Goal: Transaction & Acquisition: Purchase product/service

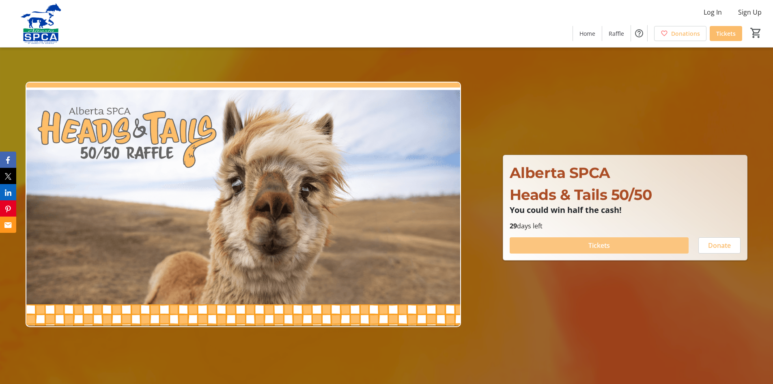
click at [623, 247] on span at bounding box center [599, 244] width 179 height 19
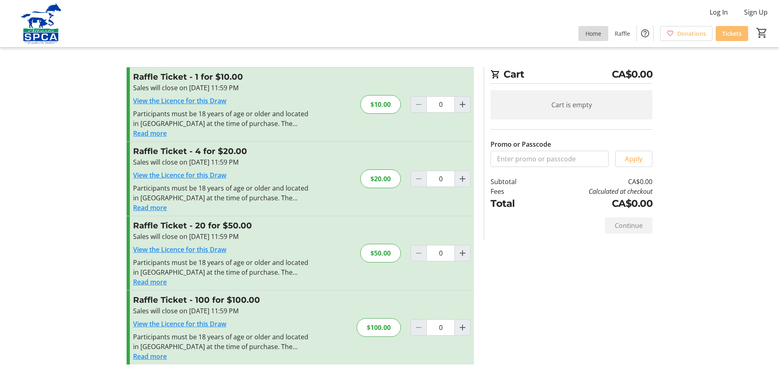
click at [591, 34] on span "Home" at bounding box center [594, 33] width 16 height 9
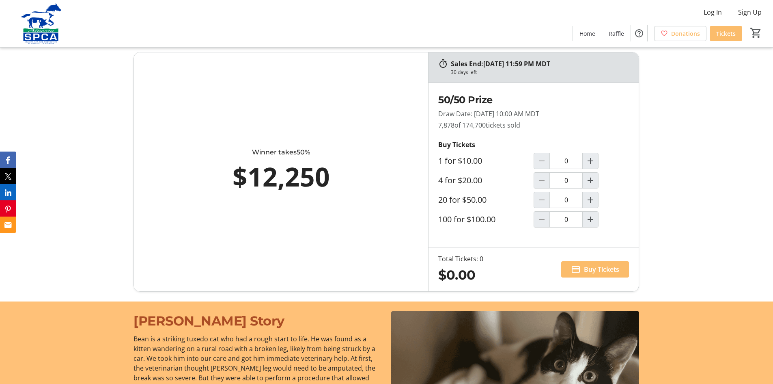
scroll to position [487, 0]
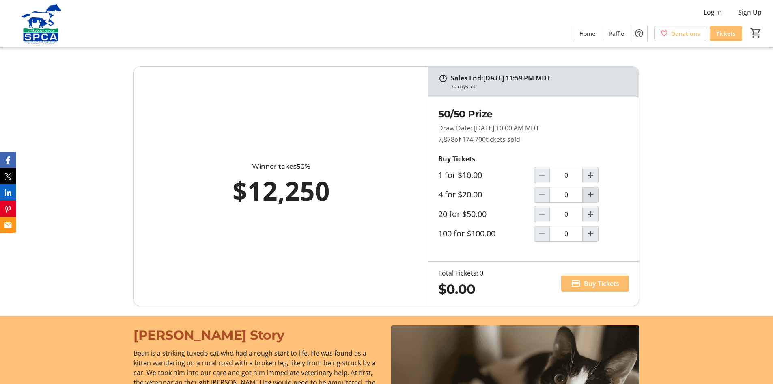
click at [592, 194] on mat-icon "Increment by one" at bounding box center [591, 195] width 10 height 10
type input "1"
click at [607, 284] on span "Buy Tickets" at bounding box center [601, 283] width 35 height 10
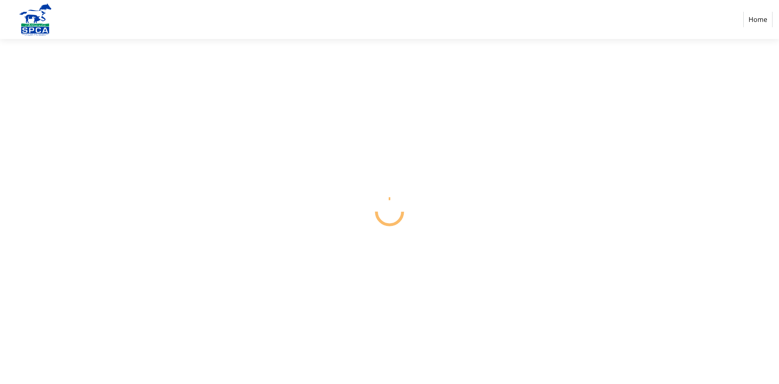
select select "CA"
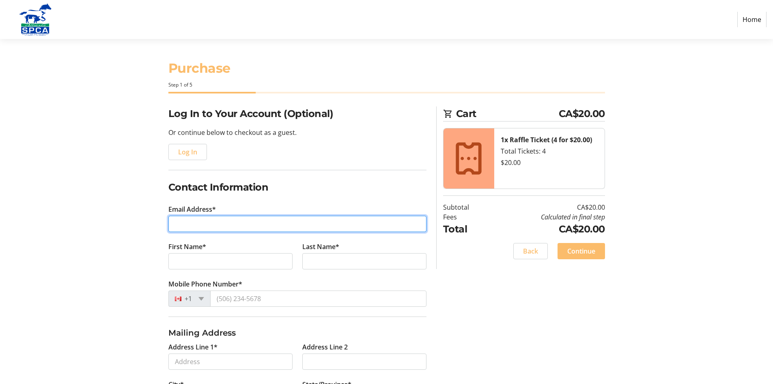
click at [258, 223] on input "Email Address*" at bounding box center [297, 224] width 258 height 16
type input "[EMAIL_ADDRESS][DOMAIN_NAME]"
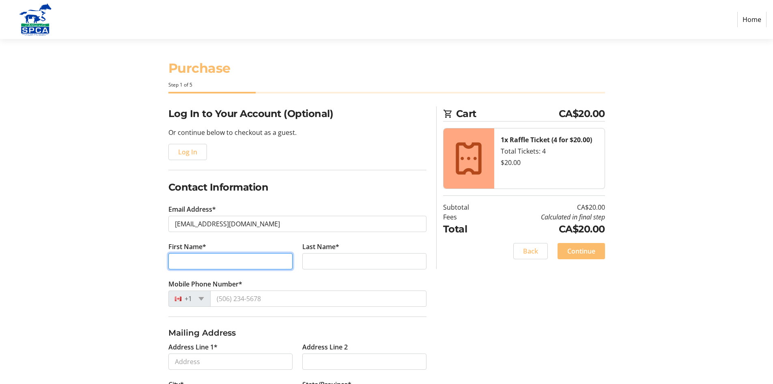
click at [259, 261] on input "First Name*" at bounding box center [230, 261] width 124 height 16
type input "[PERSON_NAME]"
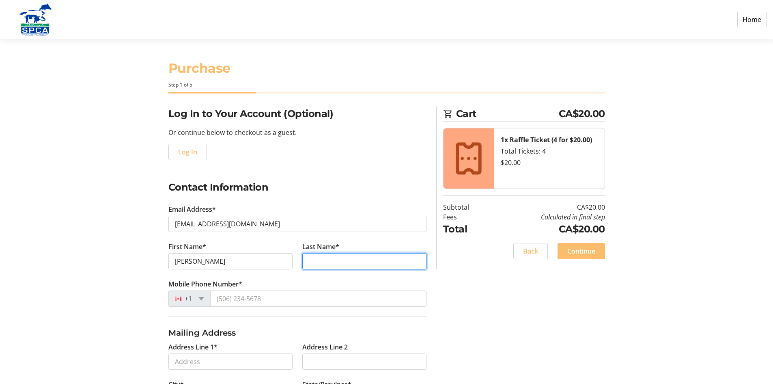
click at [347, 259] on input "Last Name*" at bounding box center [364, 261] width 124 height 16
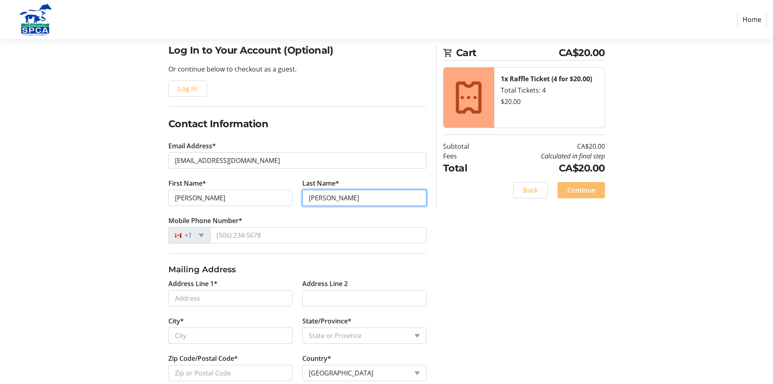
scroll to position [81, 0]
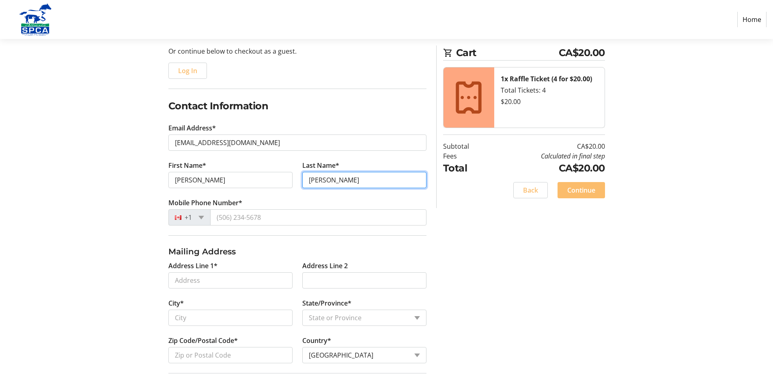
type input "[PERSON_NAME]"
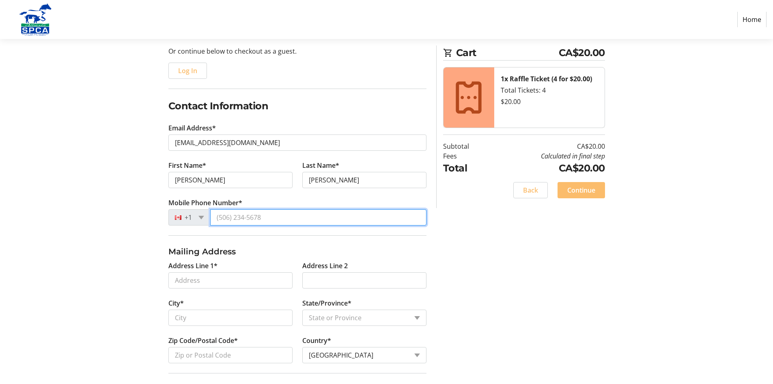
click at [278, 216] on input "Mobile Phone Number*" at bounding box center [318, 217] width 216 height 16
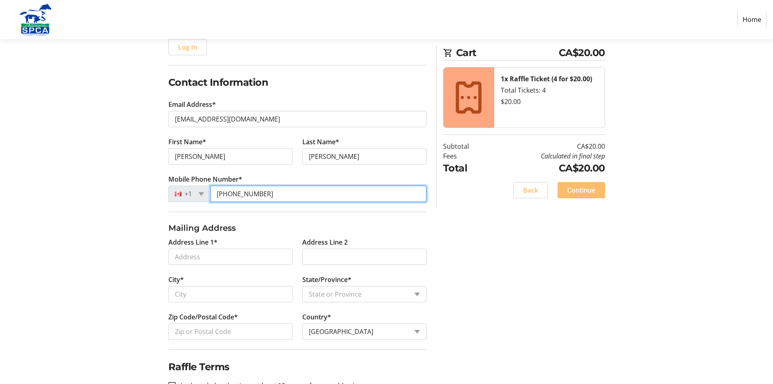
scroll to position [131, 0]
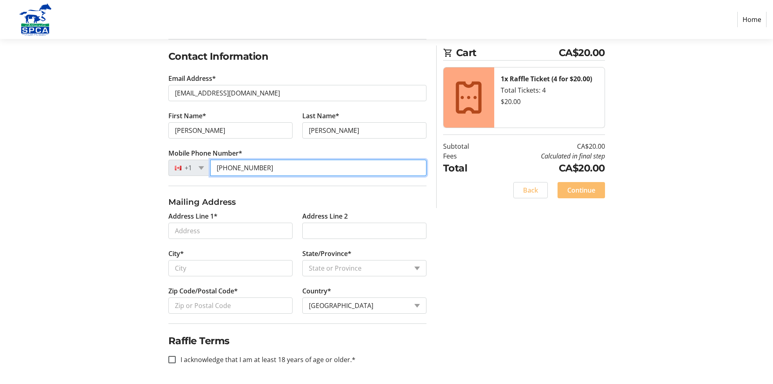
type input "[PHONE_NUMBER]"
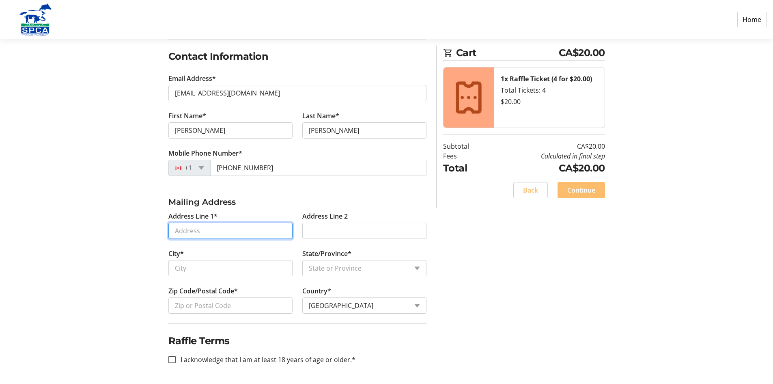
click at [243, 231] on input "Address Line 1*" at bounding box center [230, 230] width 124 height 16
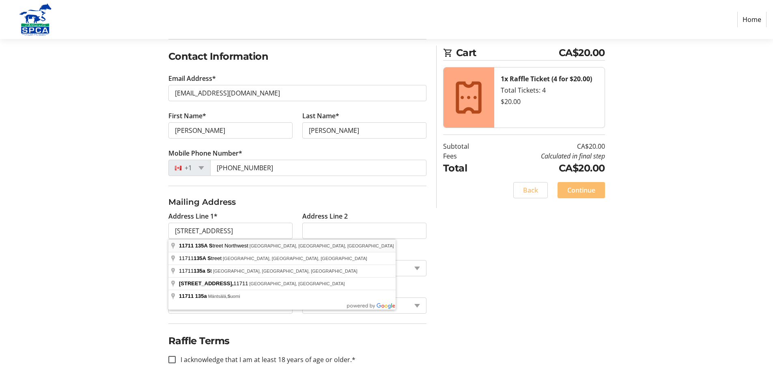
type input "[STREET_ADDRESS]"
type input "[GEOGRAPHIC_DATA]"
select select "AB"
type input "T5M 1L6"
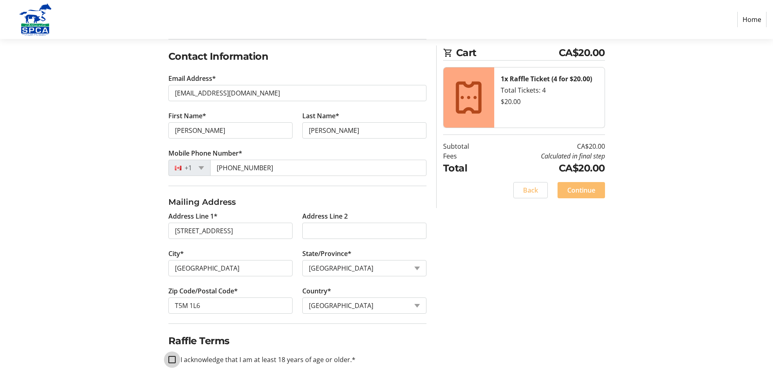
click at [172, 360] on input "I acknowledge that I am at least 18 years of age or older.*" at bounding box center [171, 359] width 7 height 7
checkbox input "true"
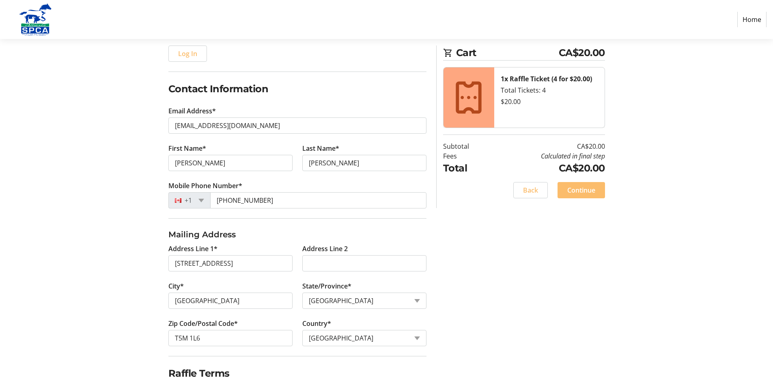
scroll to position [50, 0]
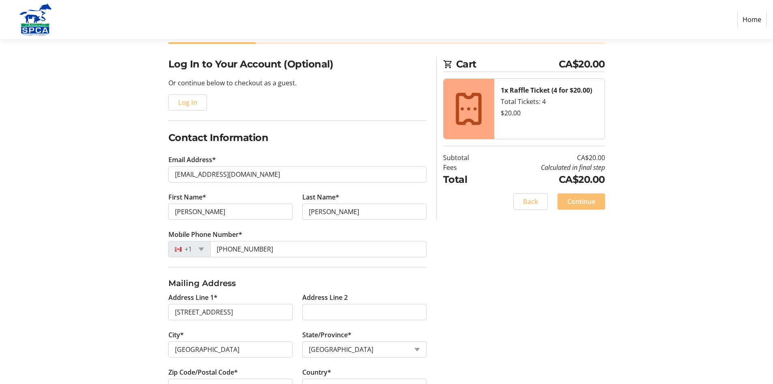
click at [588, 203] on span "Continue" at bounding box center [581, 201] width 28 height 10
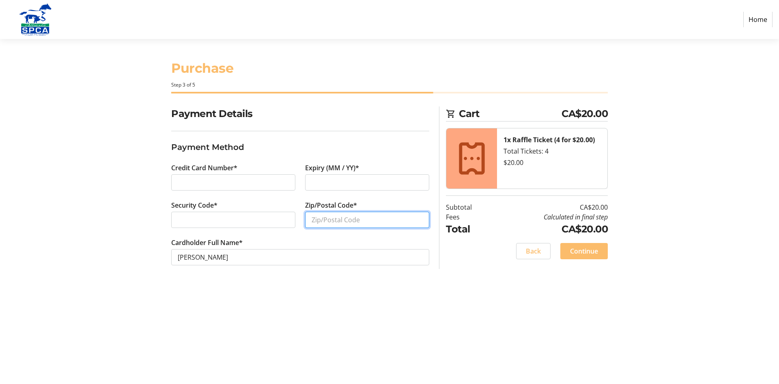
click at [354, 220] on input "Zip/Postal Code*" at bounding box center [367, 219] width 124 height 16
type input "T5m1L6"
click at [584, 254] on span "Continue" at bounding box center [584, 251] width 28 height 10
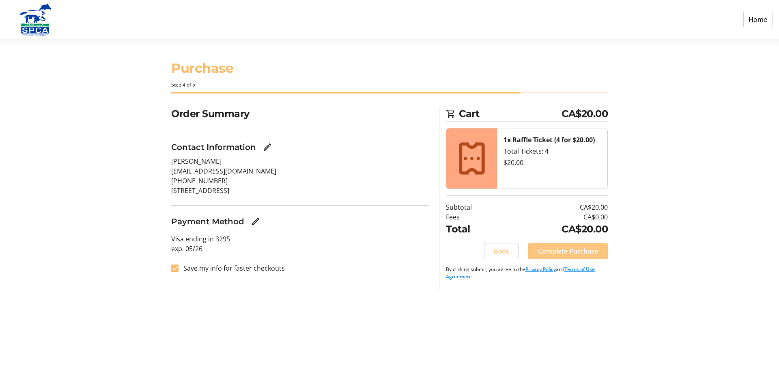
click at [590, 252] on span "Complete Purchase" at bounding box center [568, 251] width 60 height 10
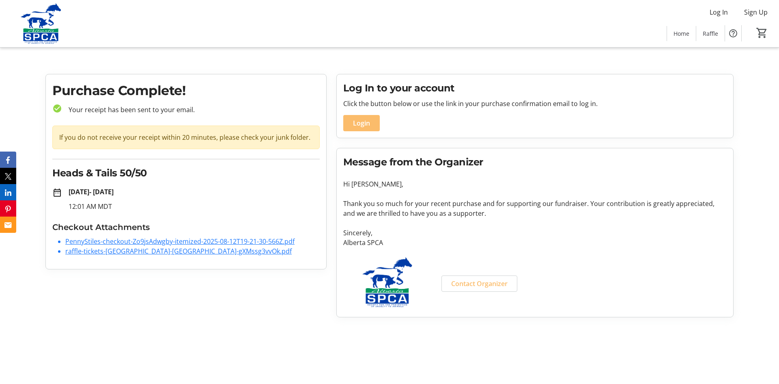
click at [183, 240] on link "PennyStiles-checkout-Zo9jsAdwgby-itemized-2025-08-12T19-21-30-566Z.pdf" at bounding box center [179, 241] width 229 height 9
